Goal: Transaction & Acquisition: Purchase product/service

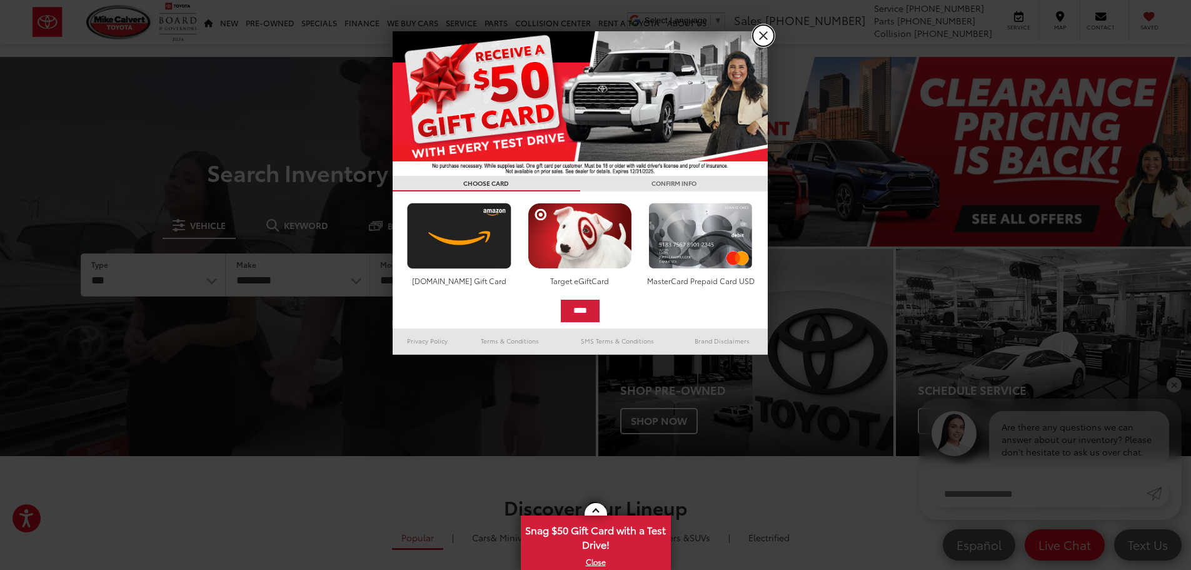
click at [759, 42] on link "X" at bounding box center [763, 35] width 21 height 21
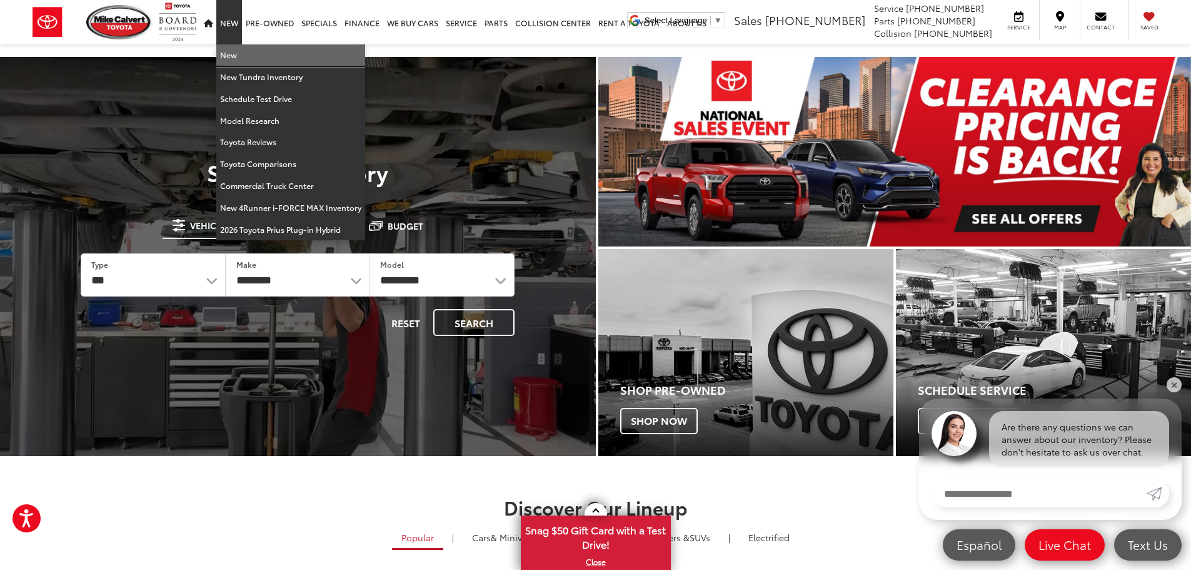
click at [230, 57] on link "New" at bounding box center [290, 55] width 149 height 22
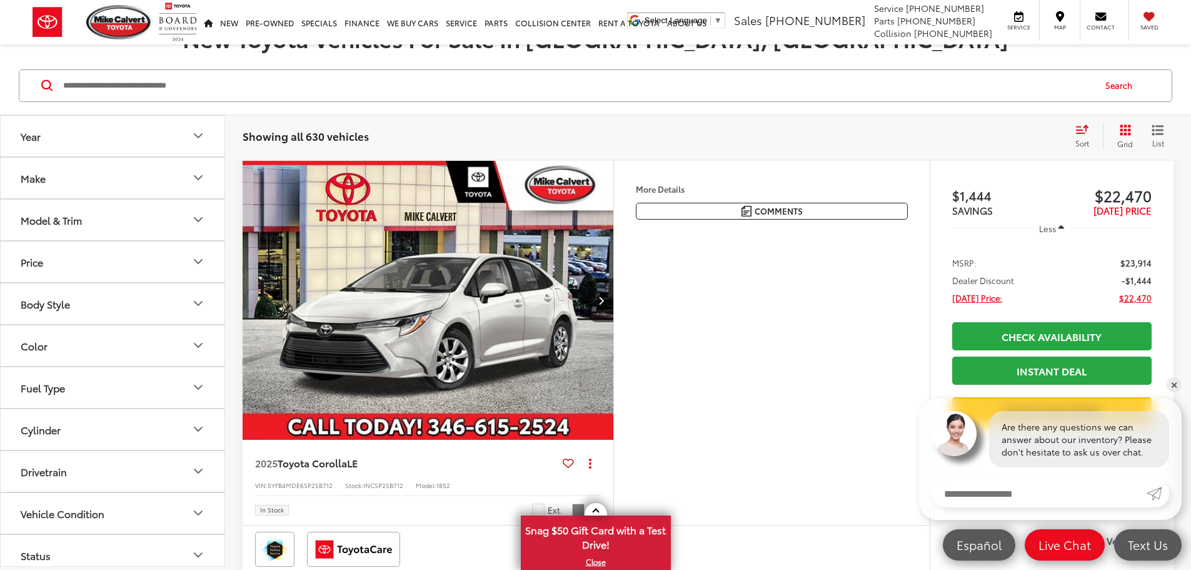
scroll to position [187, 0]
click at [194, 176] on icon "Make" at bounding box center [198, 178] width 15 height 15
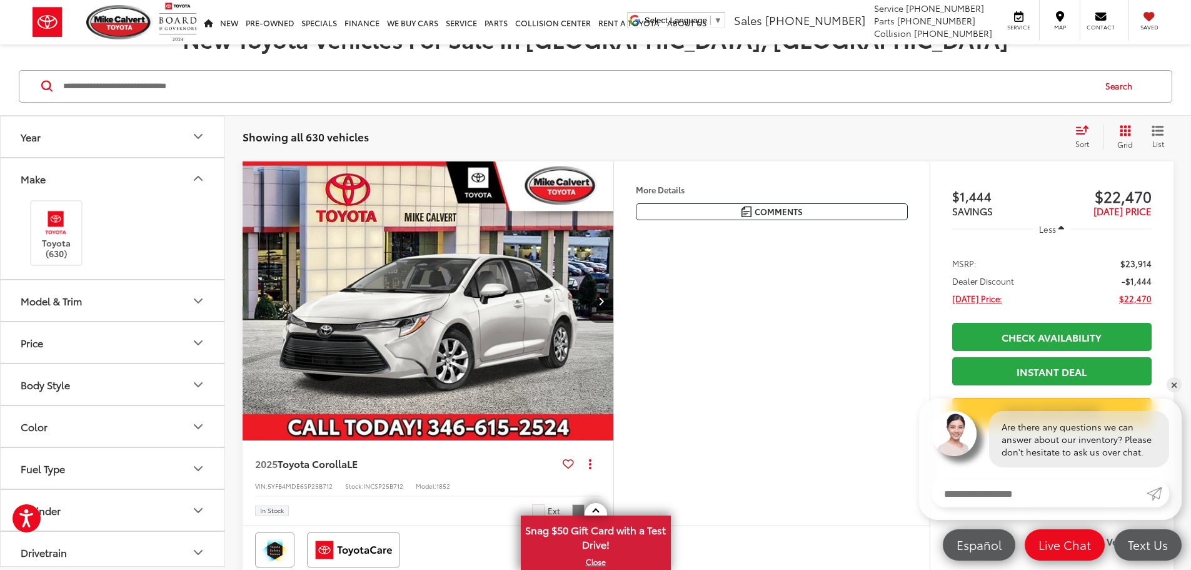
click at [194, 176] on icon "Make" at bounding box center [198, 178] width 15 height 15
click at [203, 213] on icon "Model & Trim" at bounding box center [198, 220] width 15 height 15
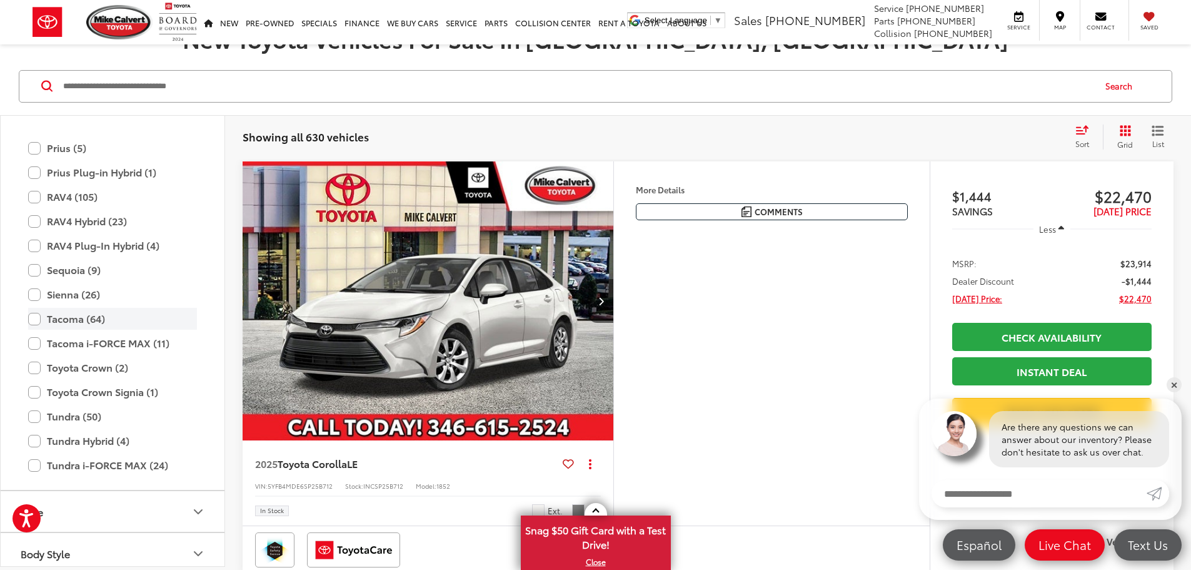
scroll to position [555, 0]
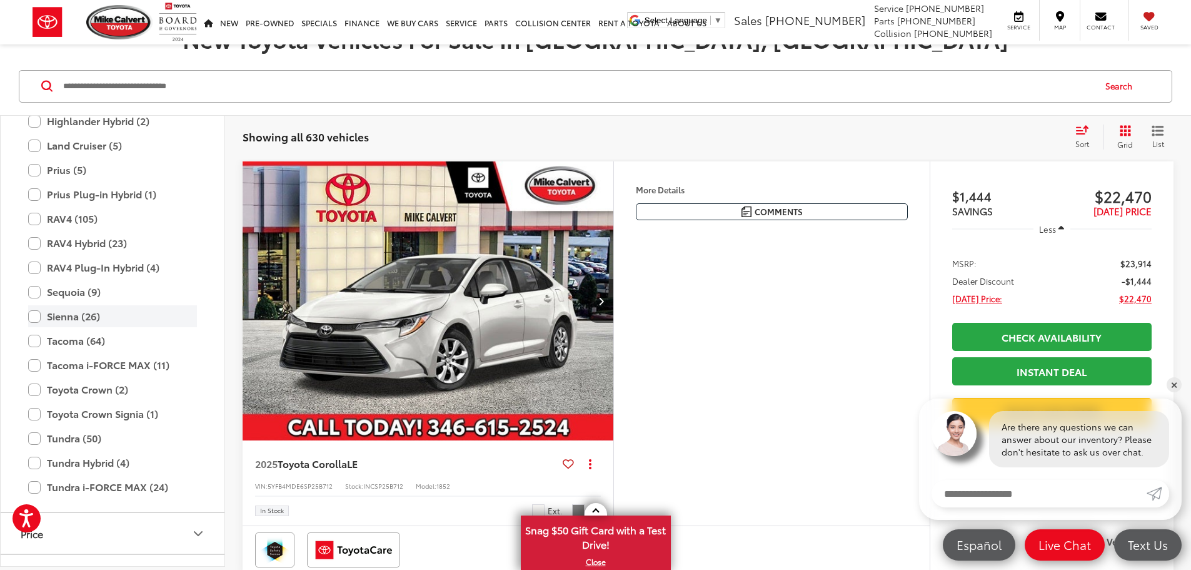
click at [36, 320] on label "Sienna (26)" at bounding box center [112, 316] width 169 height 22
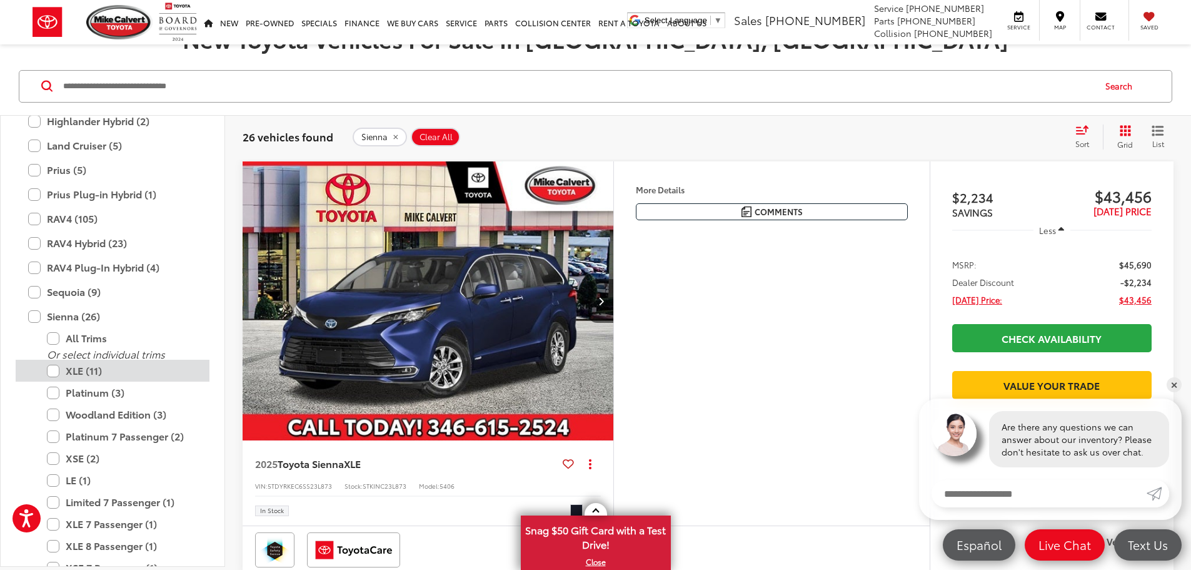
click at [50, 370] on label "XLE (11)" at bounding box center [122, 371] width 150 height 22
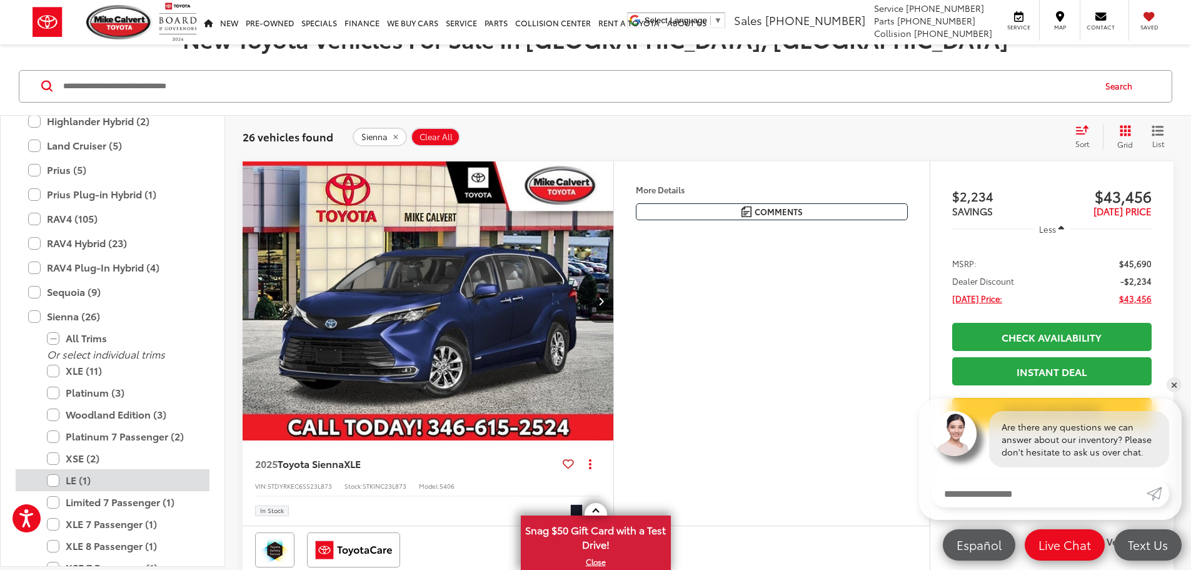
click at [54, 482] on label "LE (1)" at bounding box center [122, 480] width 150 height 22
click at [1181, 384] on link "✕" at bounding box center [1174, 384] width 15 height 15
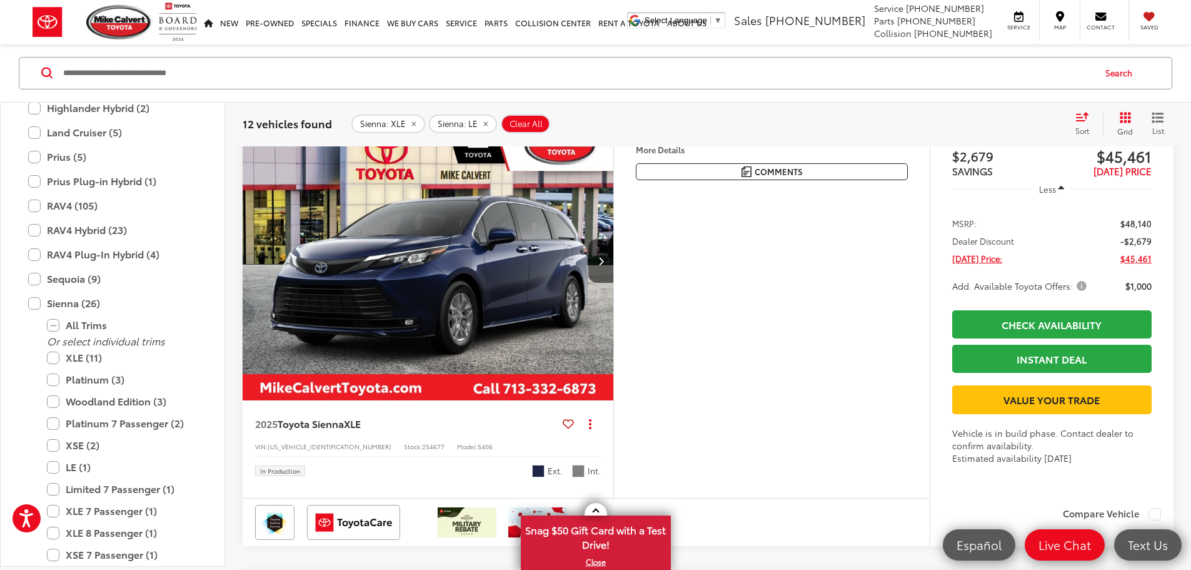
scroll to position [4002, 0]
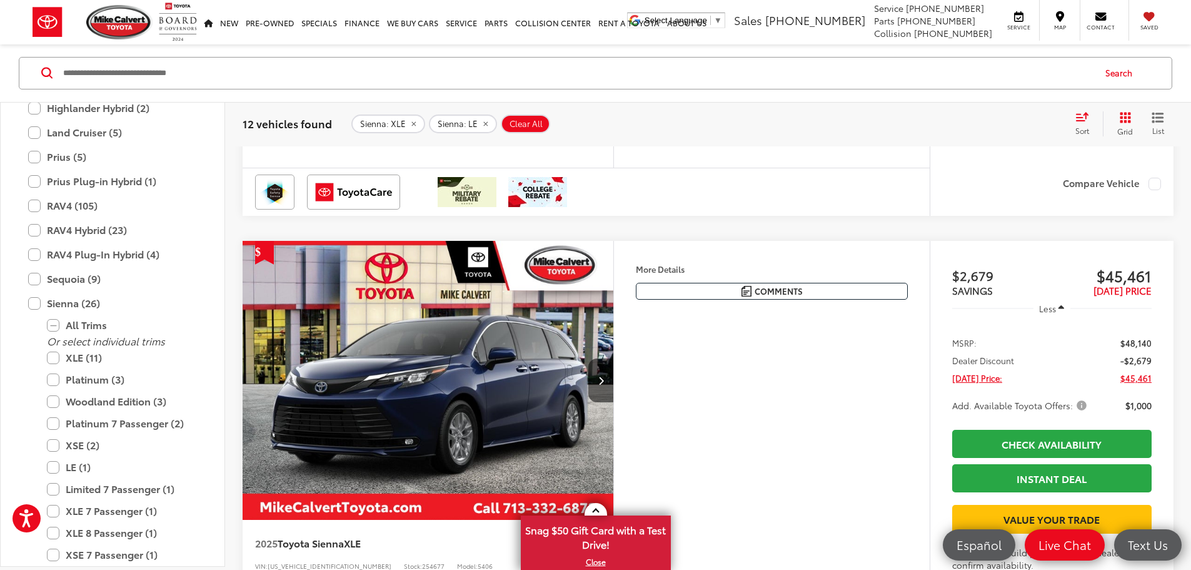
scroll to position [3877, 0]
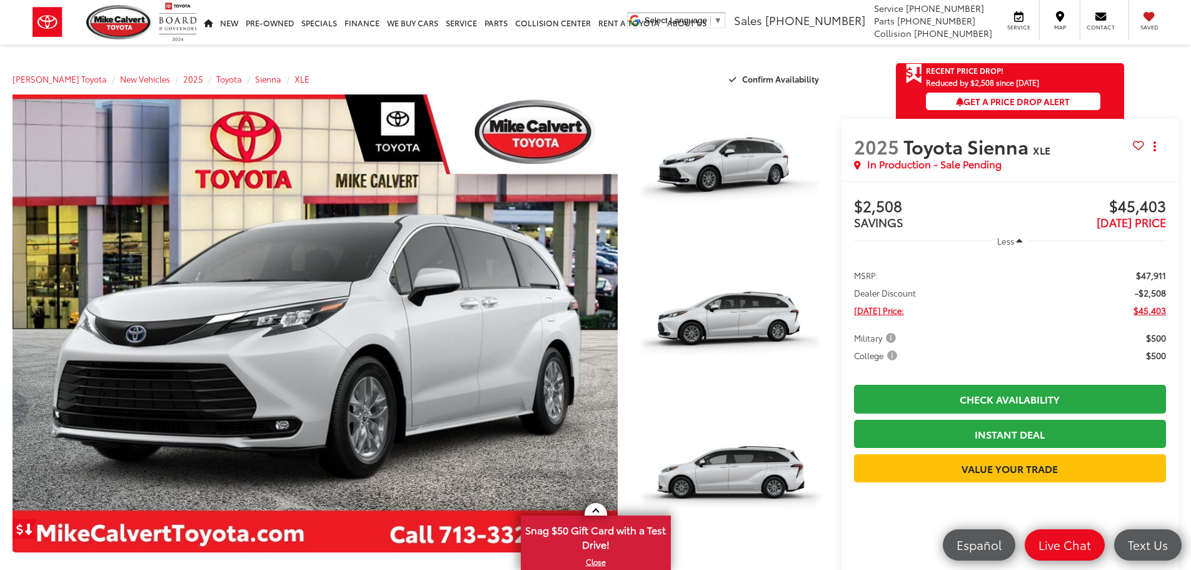
click at [1166, 79] on section "Recent Price Drop! Reduced by $2,508 since Aug 15, 2025 Get a Price Drop Alert …" at bounding box center [1011, 462] width 338 height 798
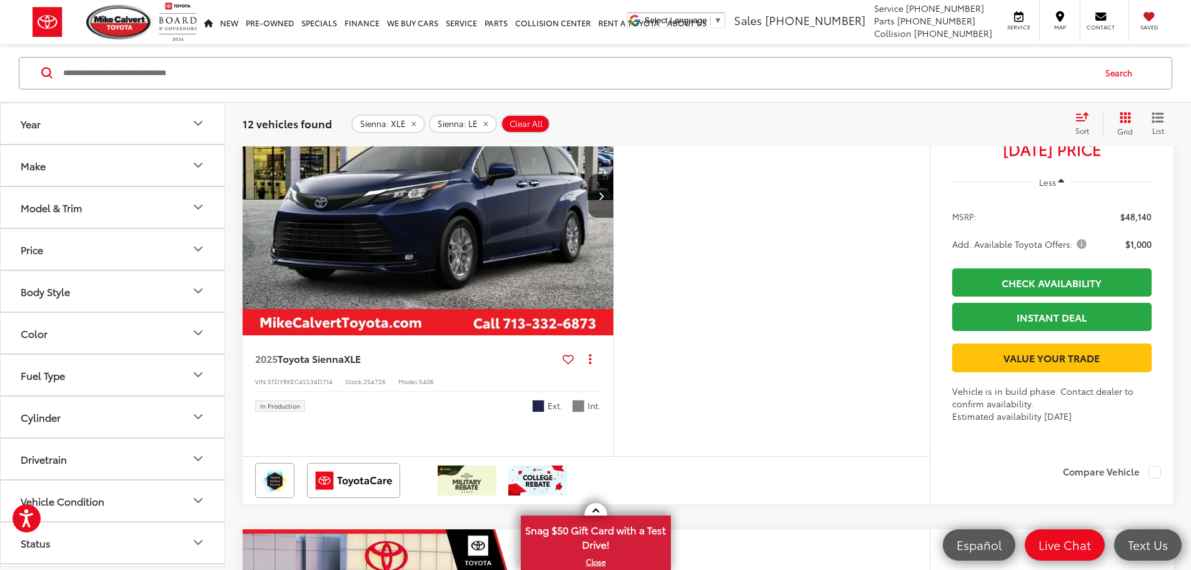
scroll to position [5069, 0]
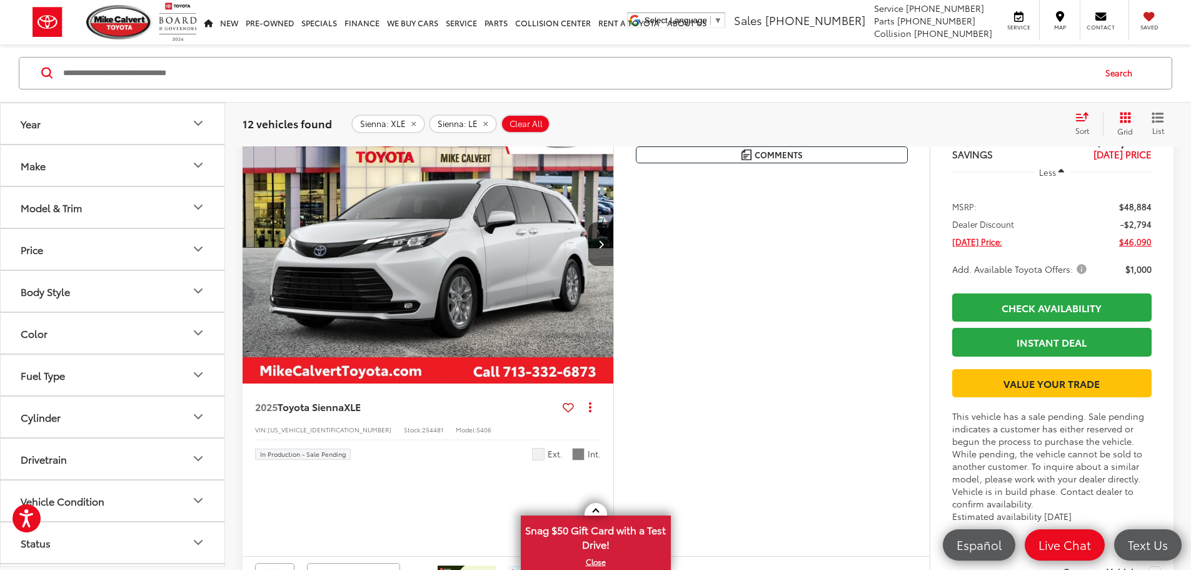
scroll to position [4257, 0]
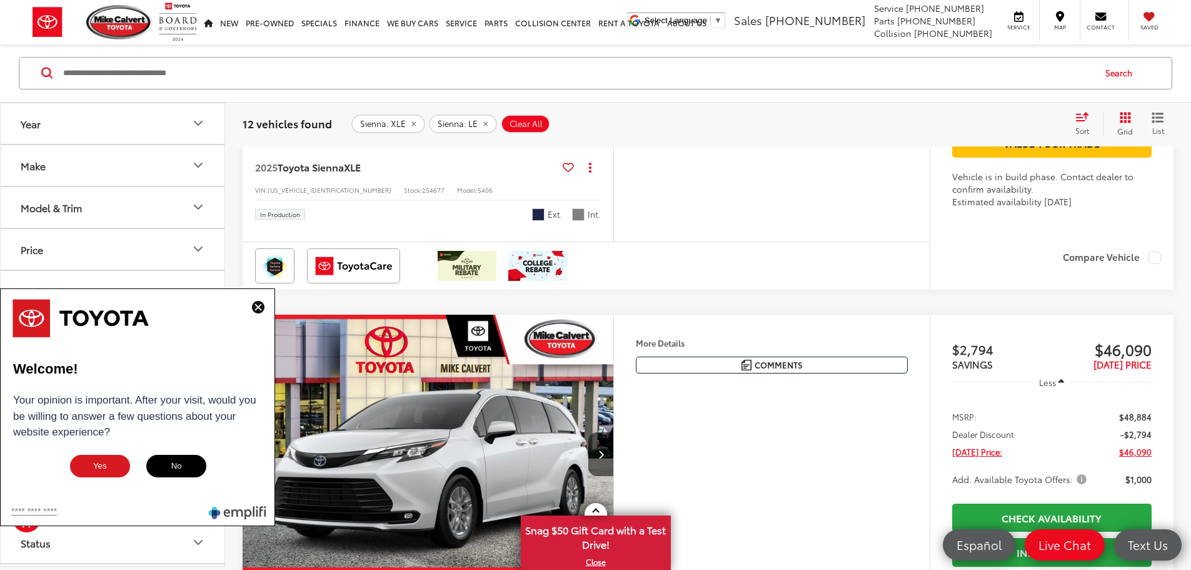
click at [260, 311] on img at bounding box center [258, 307] width 13 height 13
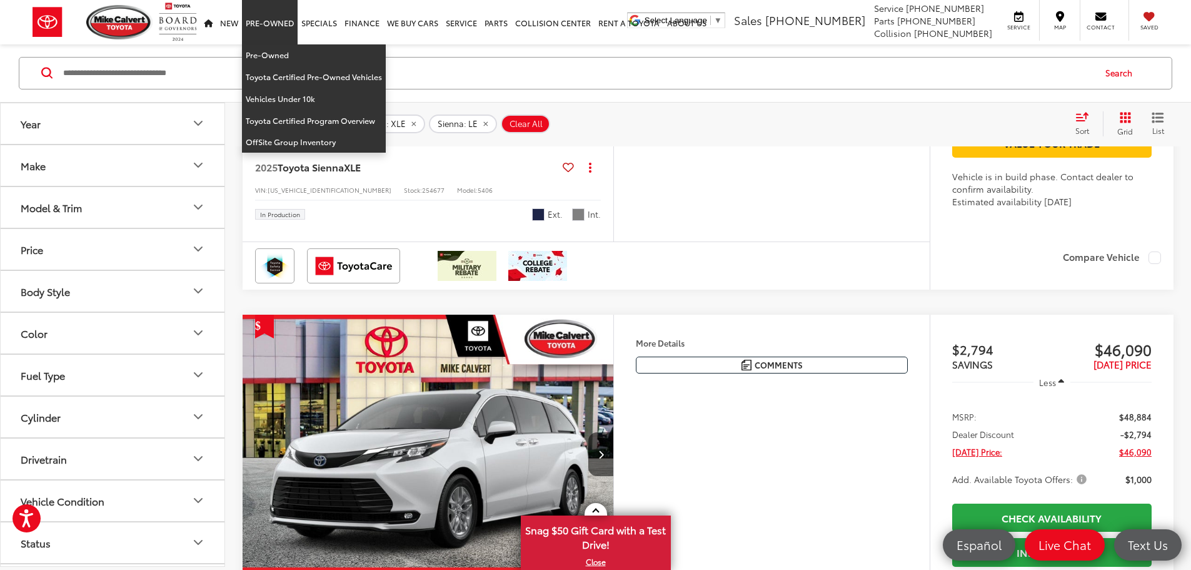
click at [250, 29] on link "Pre-Owned" at bounding box center [270, 22] width 56 height 44
click at [270, 58] on link "Pre-Owned" at bounding box center [314, 55] width 144 height 22
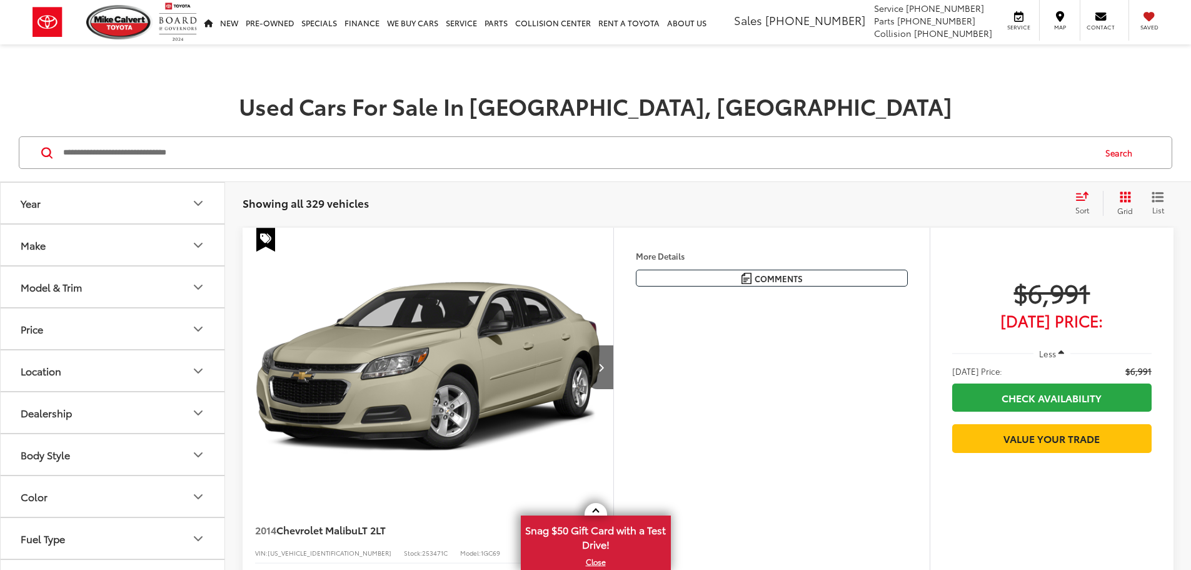
scroll to position [63, 0]
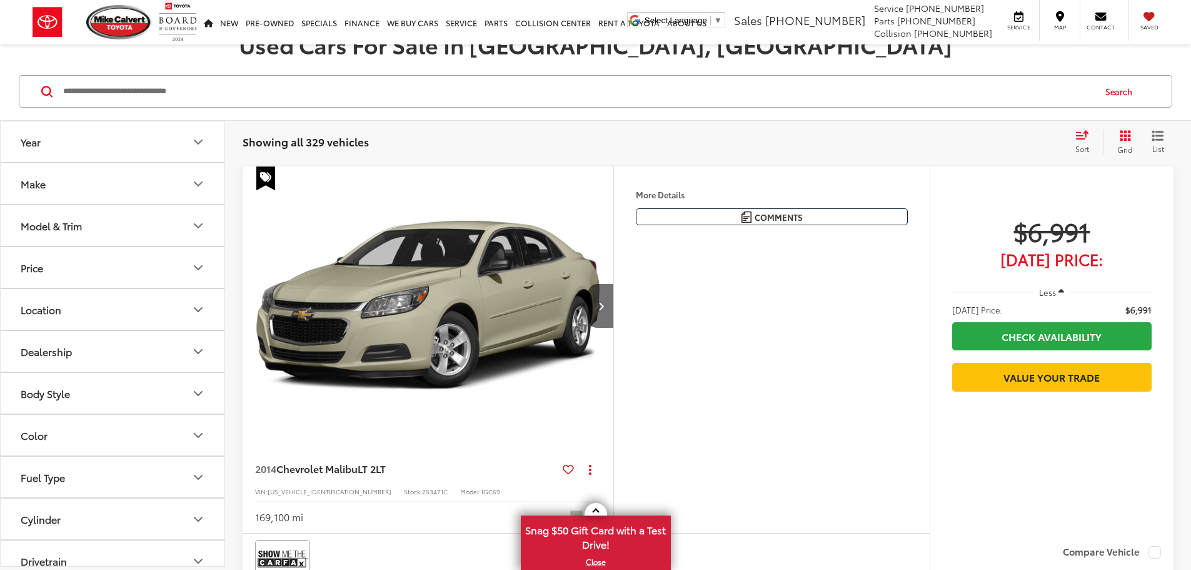
click at [203, 179] on icon "Make" at bounding box center [198, 183] width 15 height 15
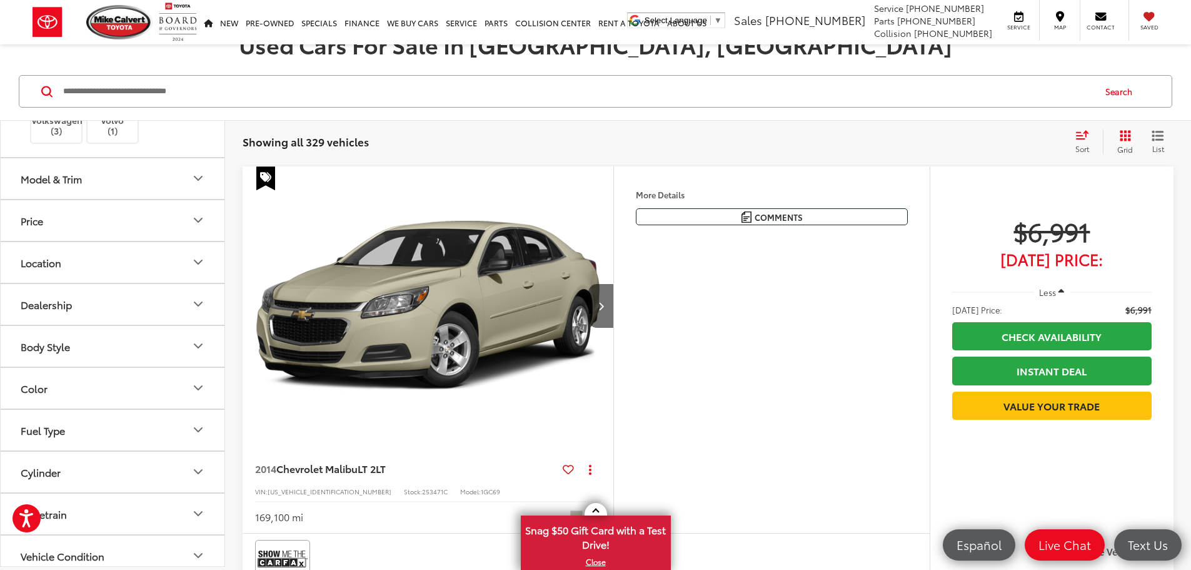
scroll to position [500, 0]
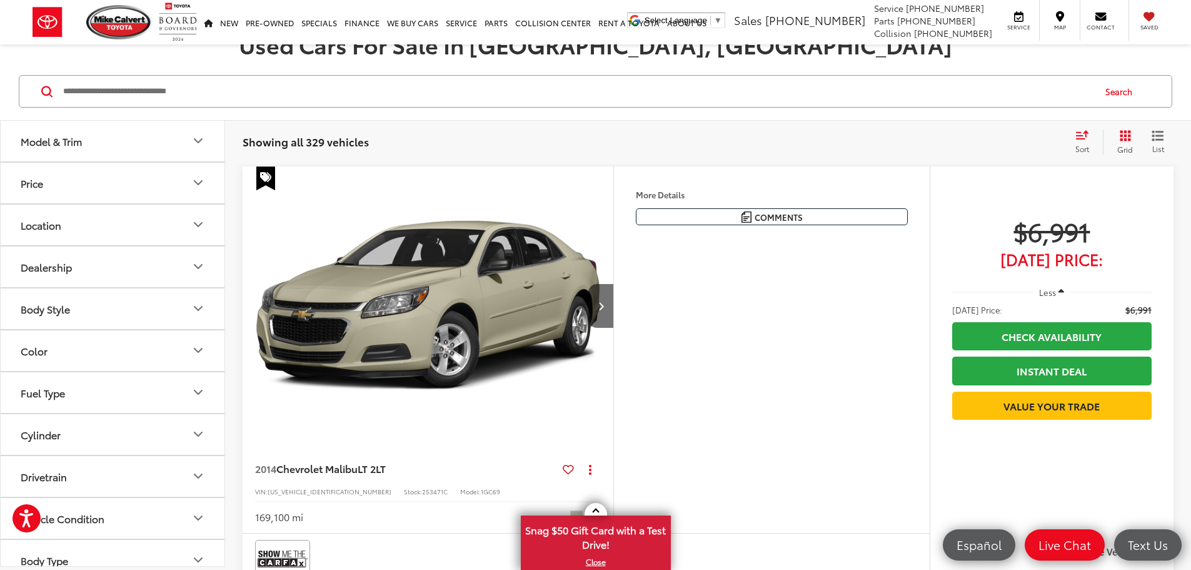
click at [174, 59] on label "Toyota (184)" at bounding box center [169, 48] width 51 height 21
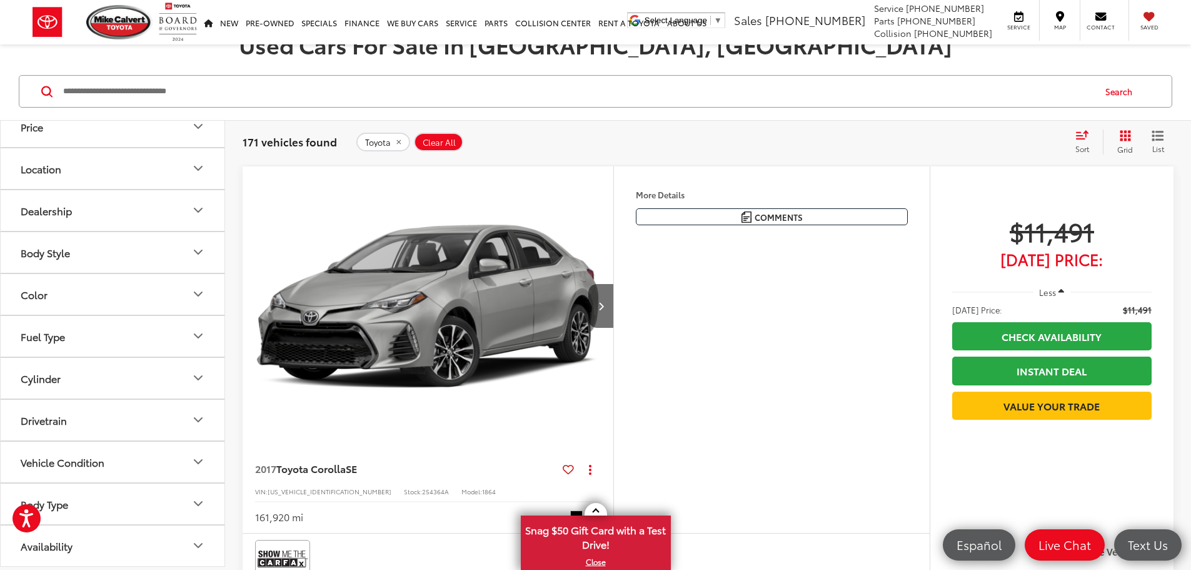
scroll to position [625, 0]
click at [199, 92] on icon "Model & Trim" at bounding box center [198, 84] width 15 height 15
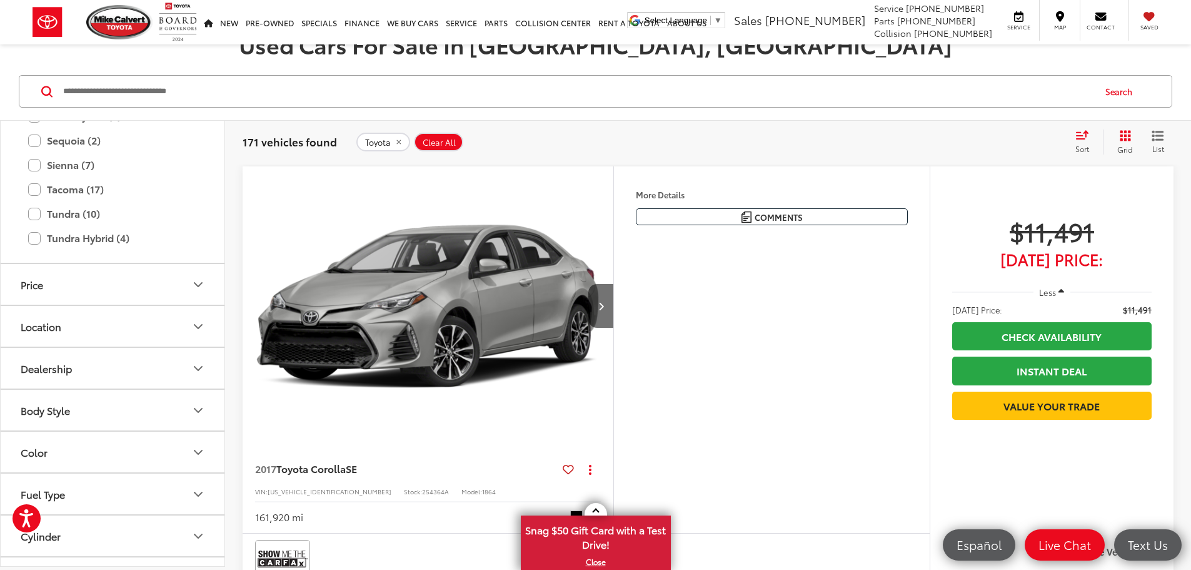
scroll to position [1001, 0]
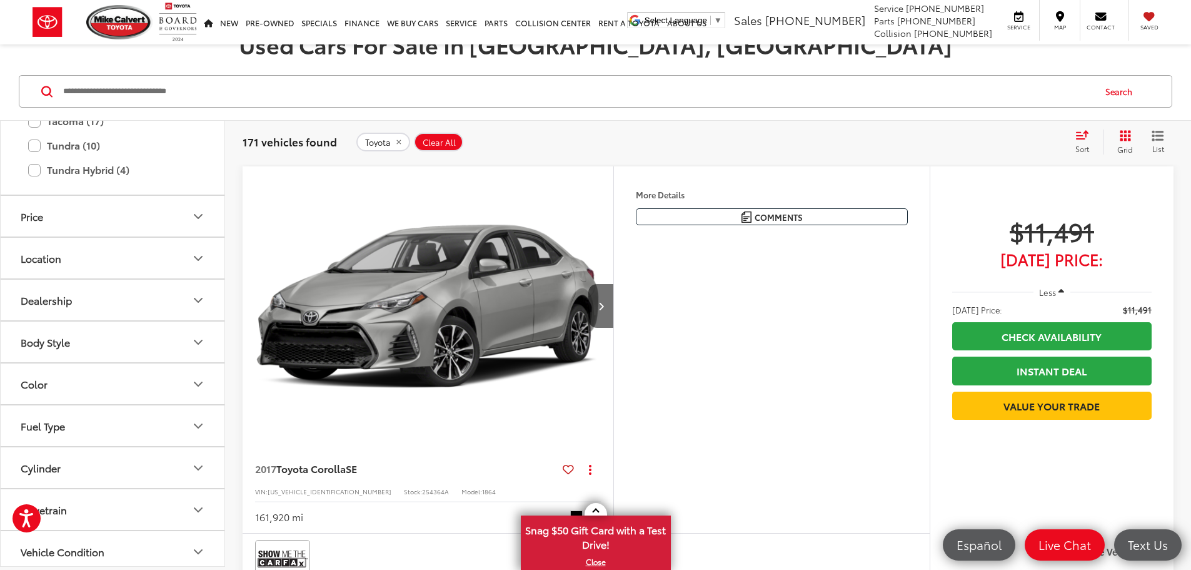
click at [32, 108] on label "Sienna (7)" at bounding box center [112, 97] width 169 height 22
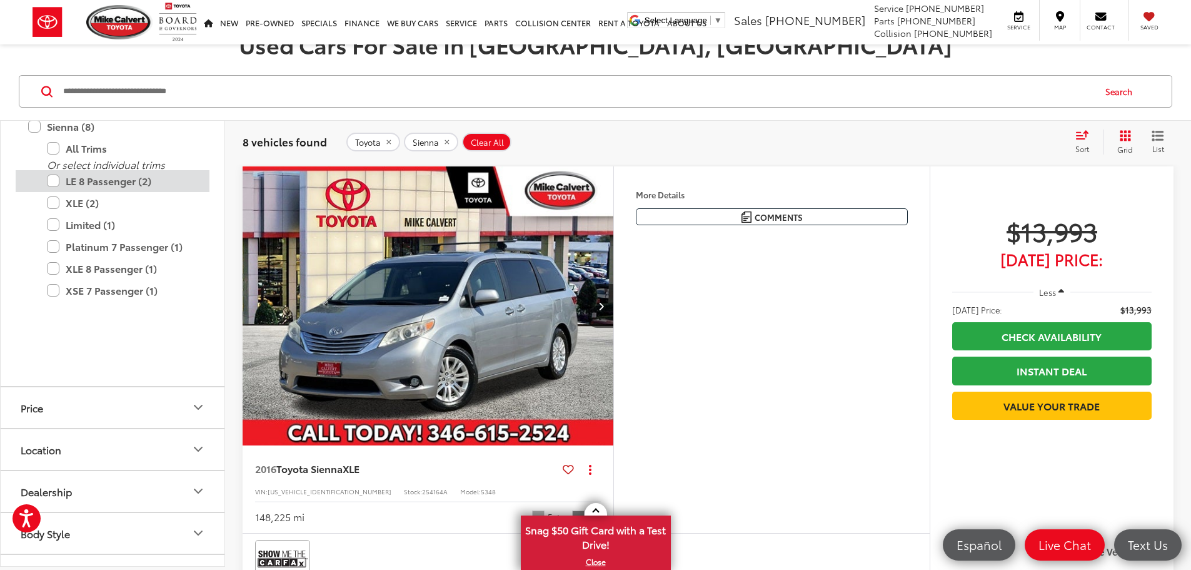
click at [49, 192] on label "LE 8 Passenger (2)" at bounding box center [122, 181] width 150 height 22
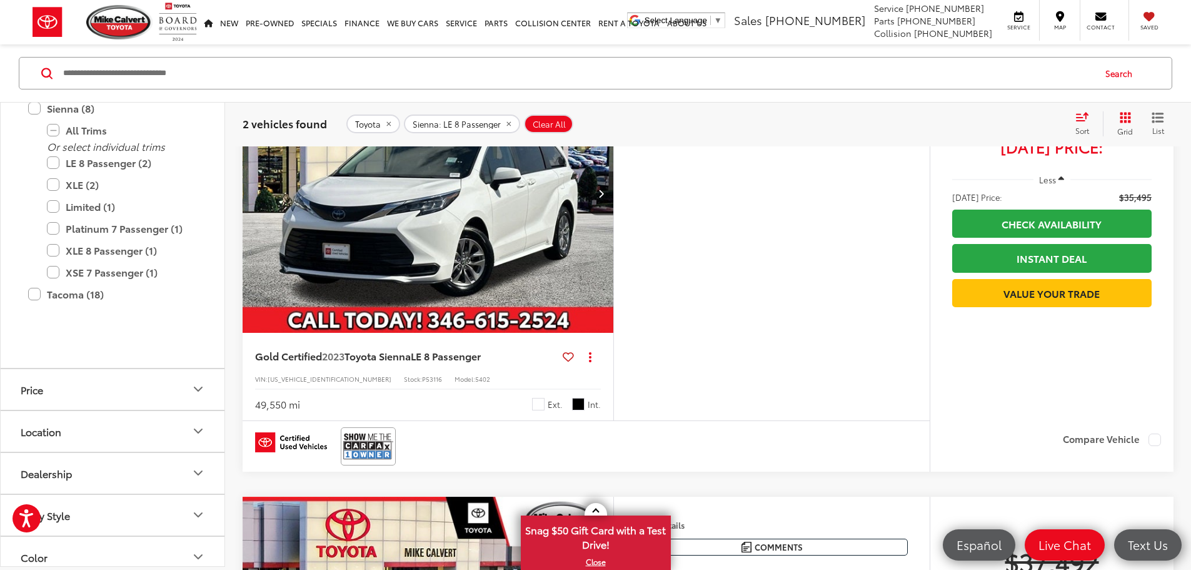
scroll to position [125, 0]
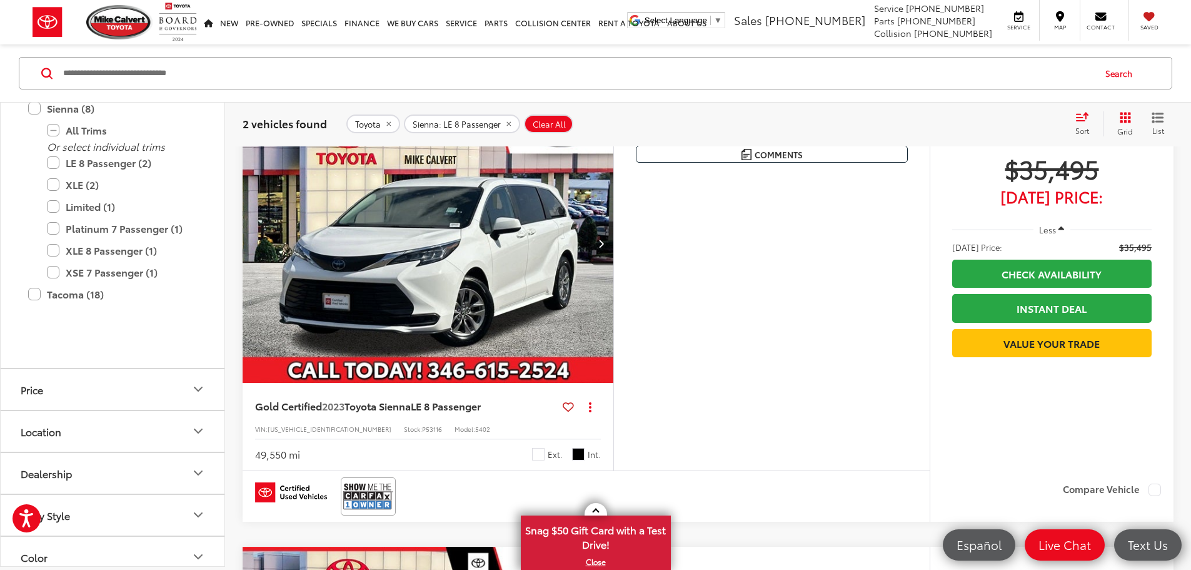
click at [602, 335] on img "2023 Toyota Sienna LE 8 Passenger 0" at bounding box center [428, 244] width 373 height 280
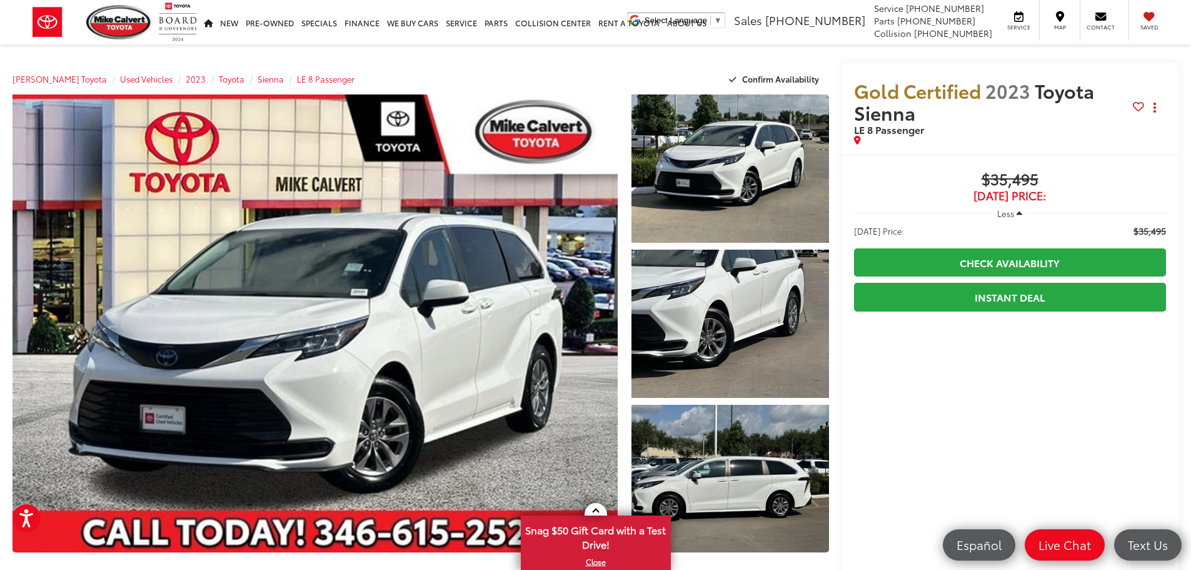
click at [1019, 210] on icon "button" at bounding box center [1020, 213] width 6 height 9
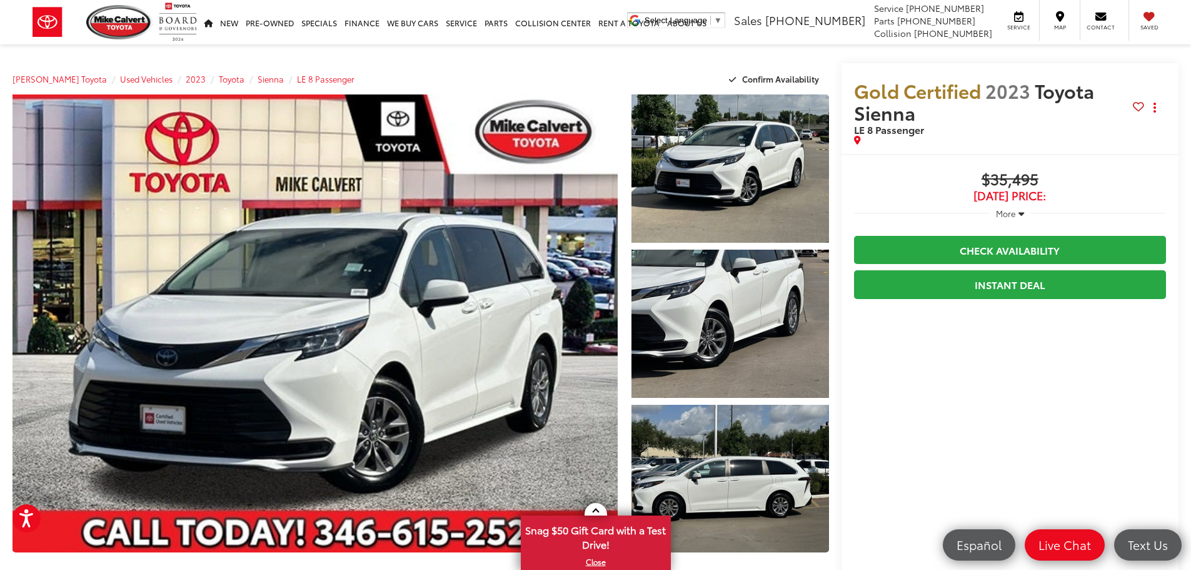
click at [1022, 214] on icon "button" at bounding box center [1022, 213] width 6 height 9
